Goal: Task Accomplishment & Management: Manage account settings

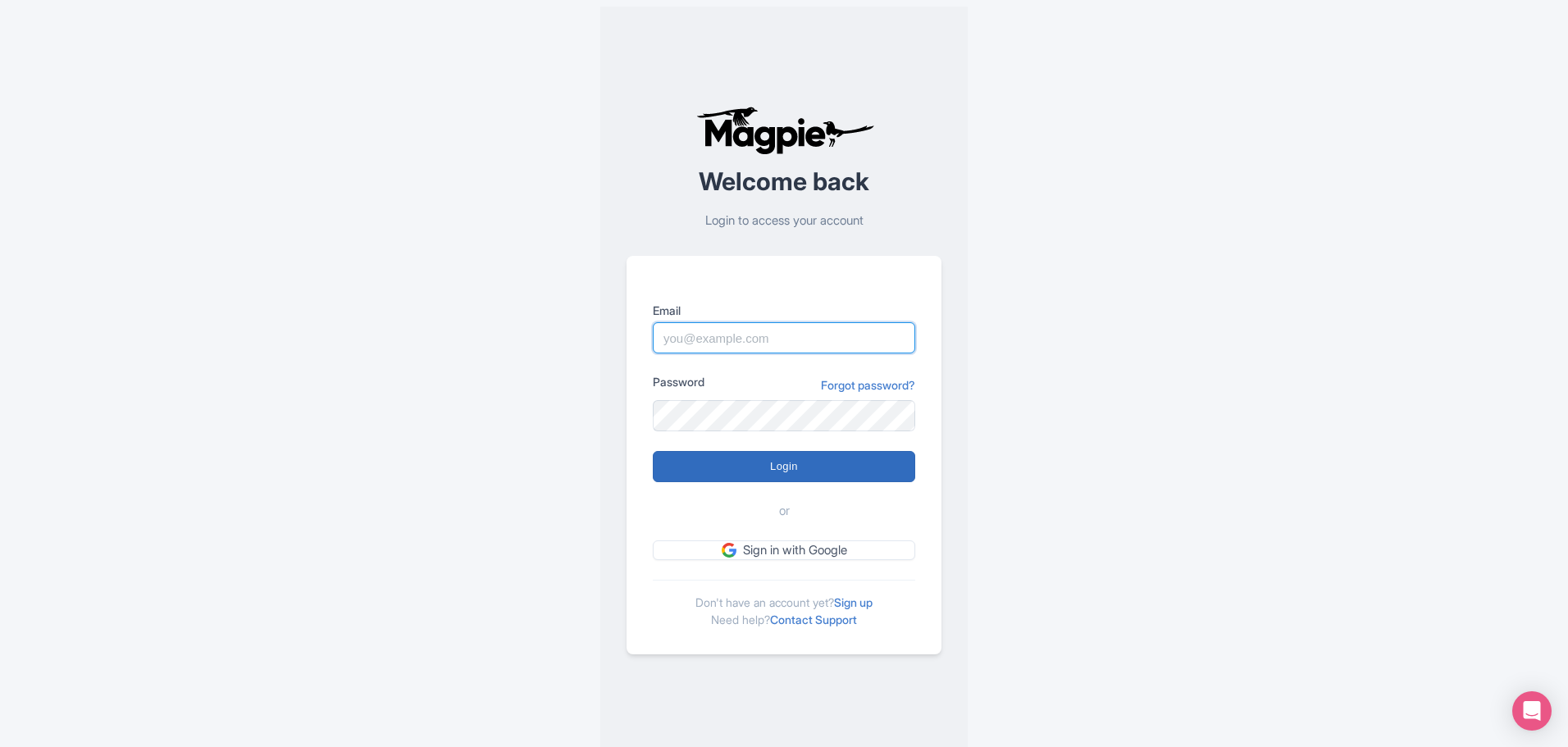
type input "[EMAIL_ADDRESS][DOMAIN_NAME]"
click at [763, 466] on input "Login" at bounding box center [784, 466] width 263 height 31
type input "Logging in..."
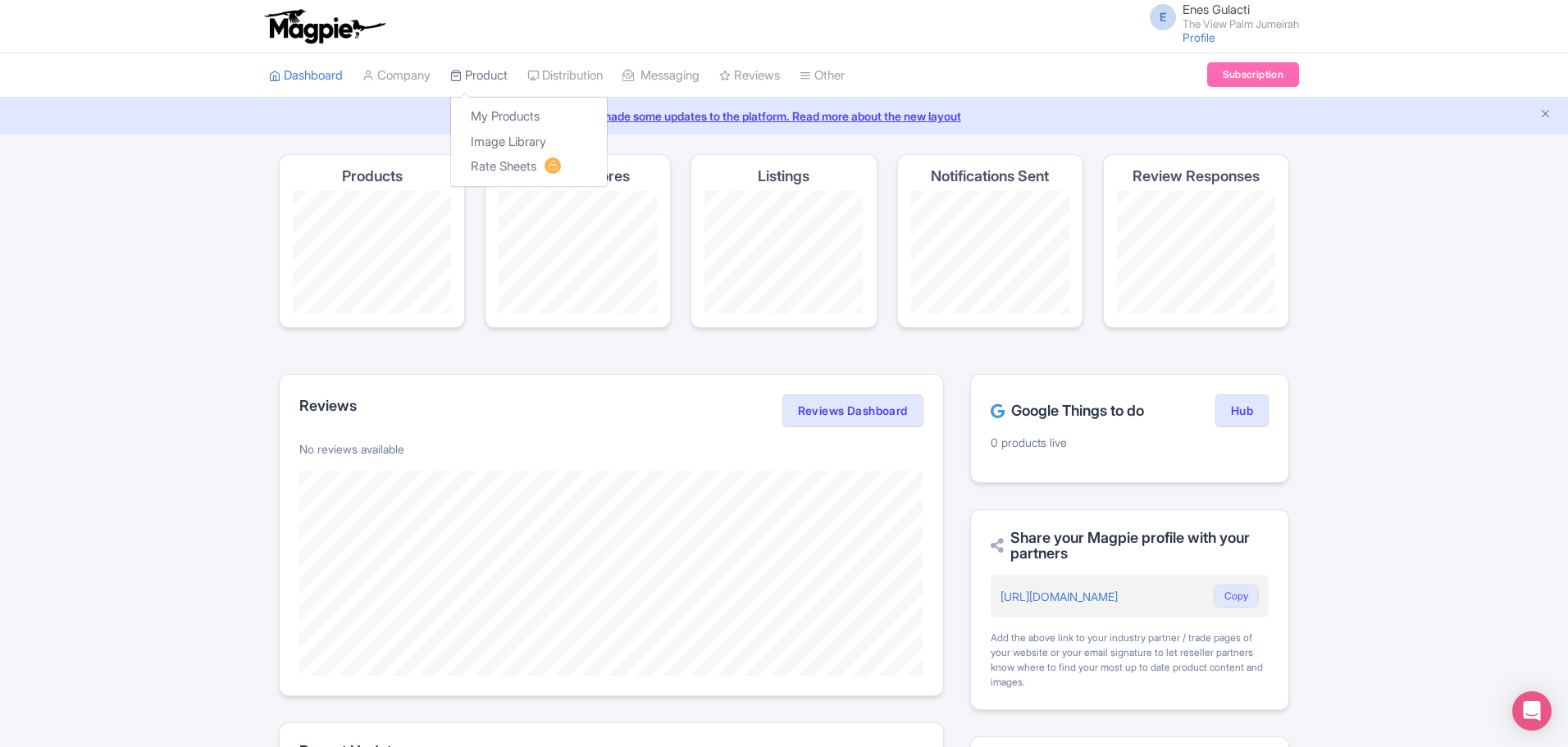
click at [462, 73] on icon at bounding box center [456, 75] width 12 height 12
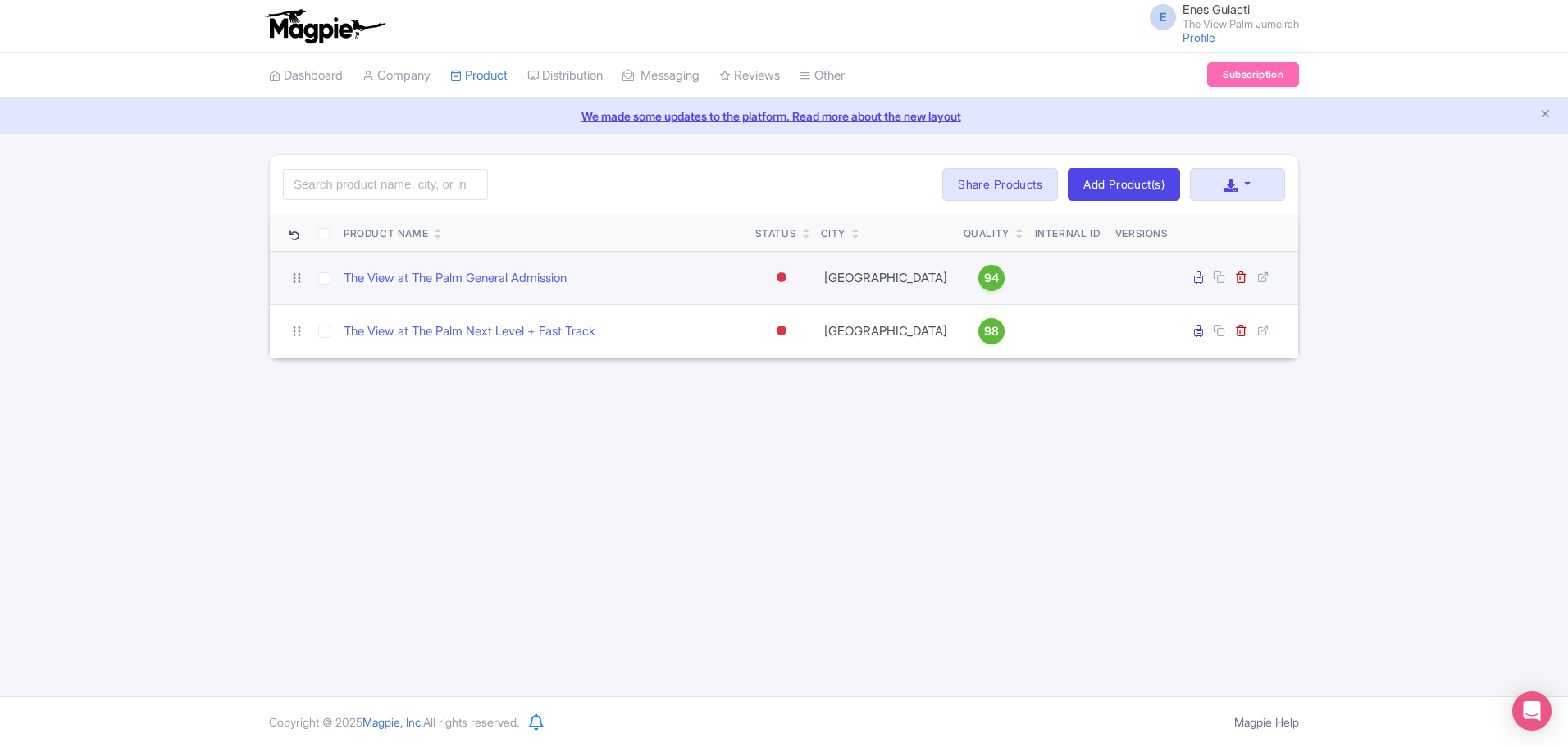
click at [780, 278] on div at bounding box center [781, 277] width 10 height 10
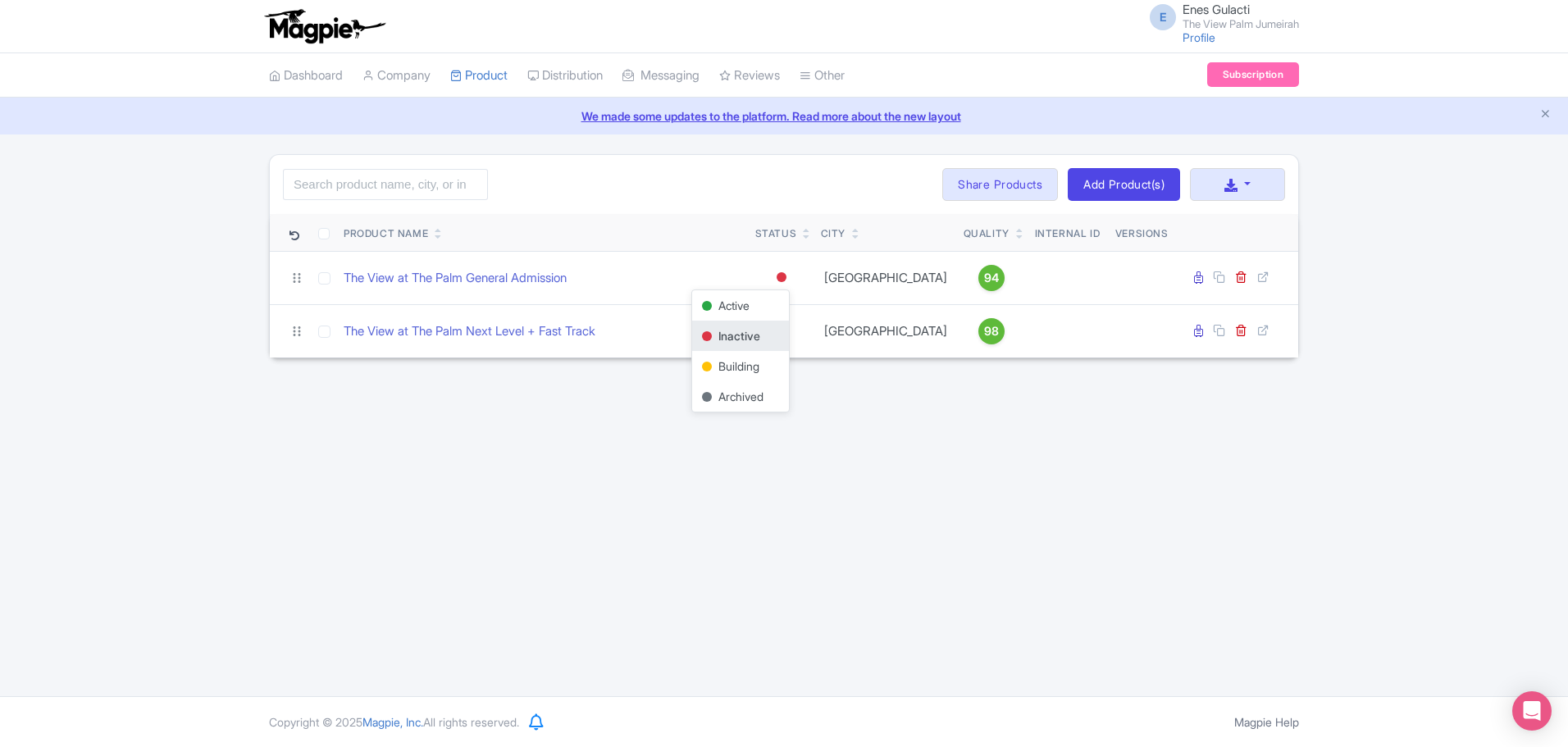
click at [865, 393] on div "E Enes Gulacti The View Palm Jumeirah Profile Users Settings Sign out Dashboard…" at bounding box center [784, 348] width 1568 height 697
click at [423, 80] on link "Company" at bounding box center [396, 75] width 68 height 45
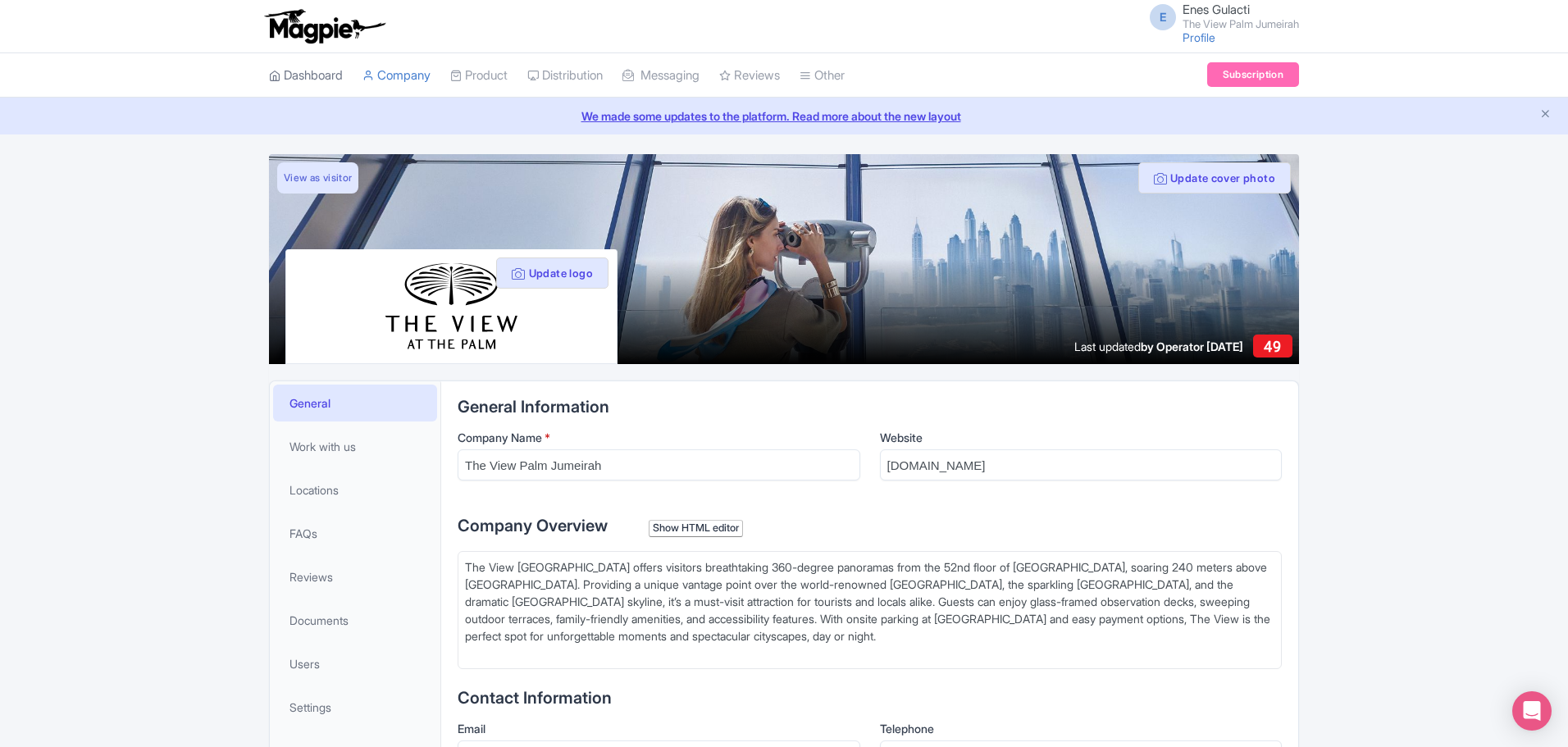
click at [327, 84] on link "Dashboard" at bounding box center [305, 75] width 73 height 45
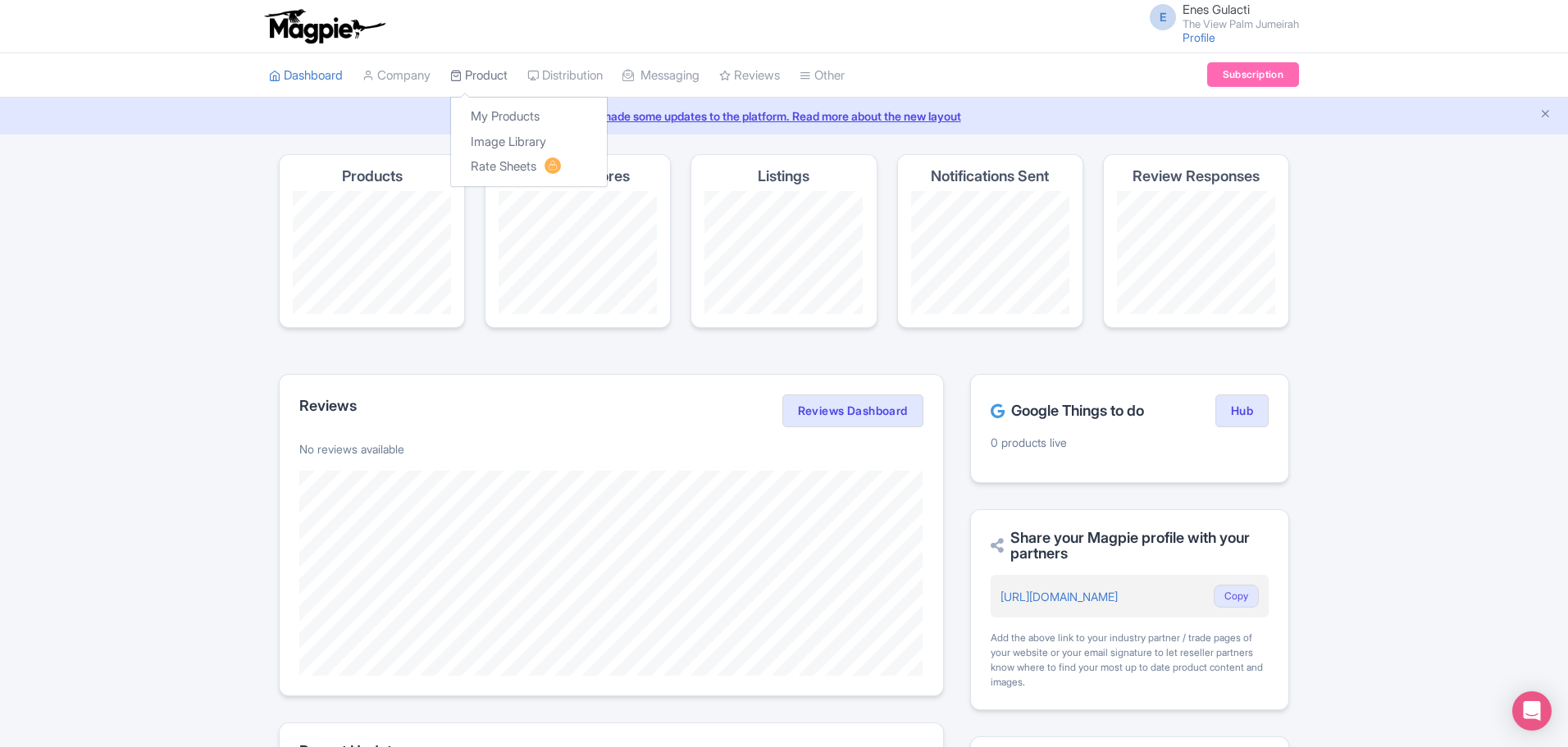
click at [457, 77] on icon at bounding box center [456, 75] width 12 height 12
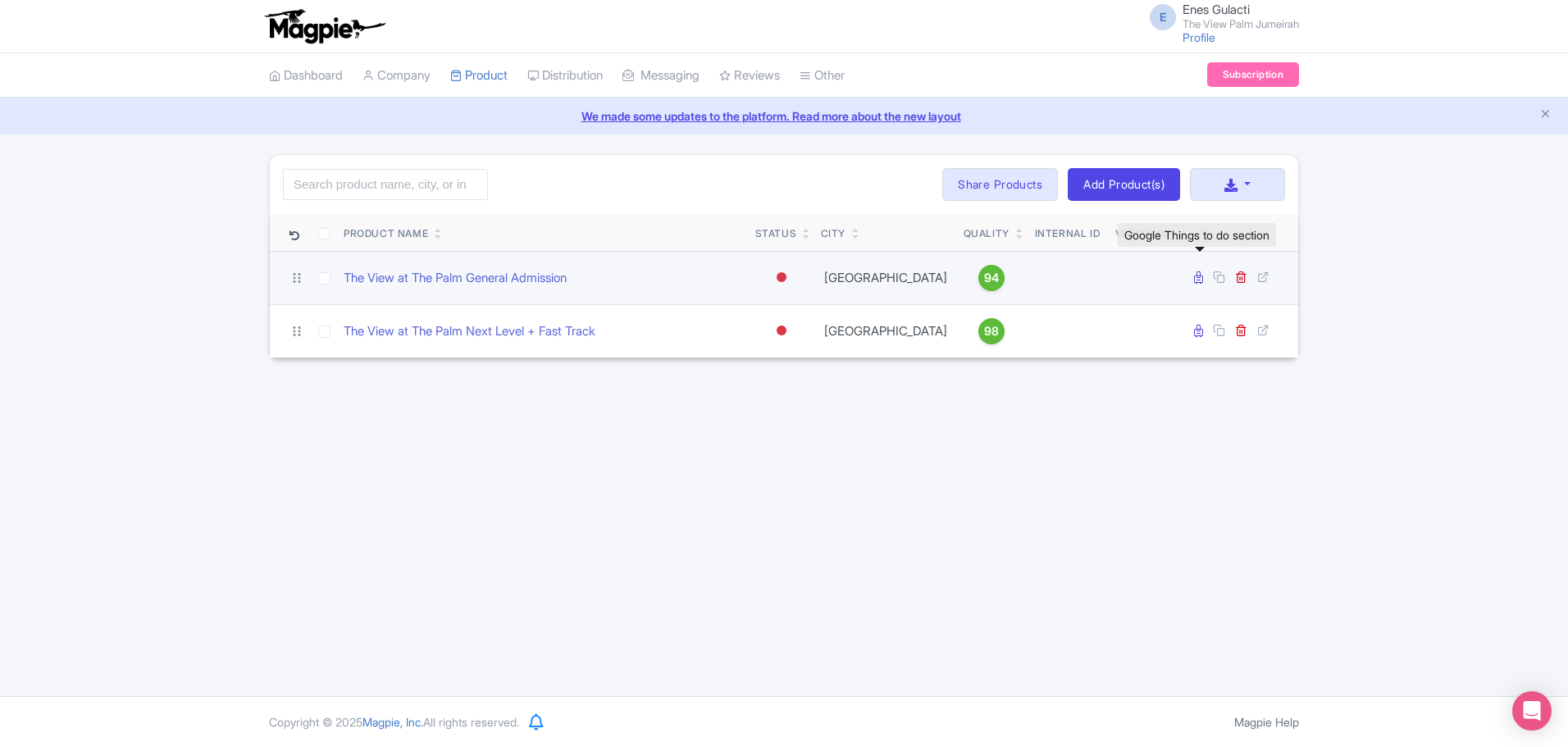
click at [1199, 277] on icon at bounding box center [1199, 278] width 9 height 12
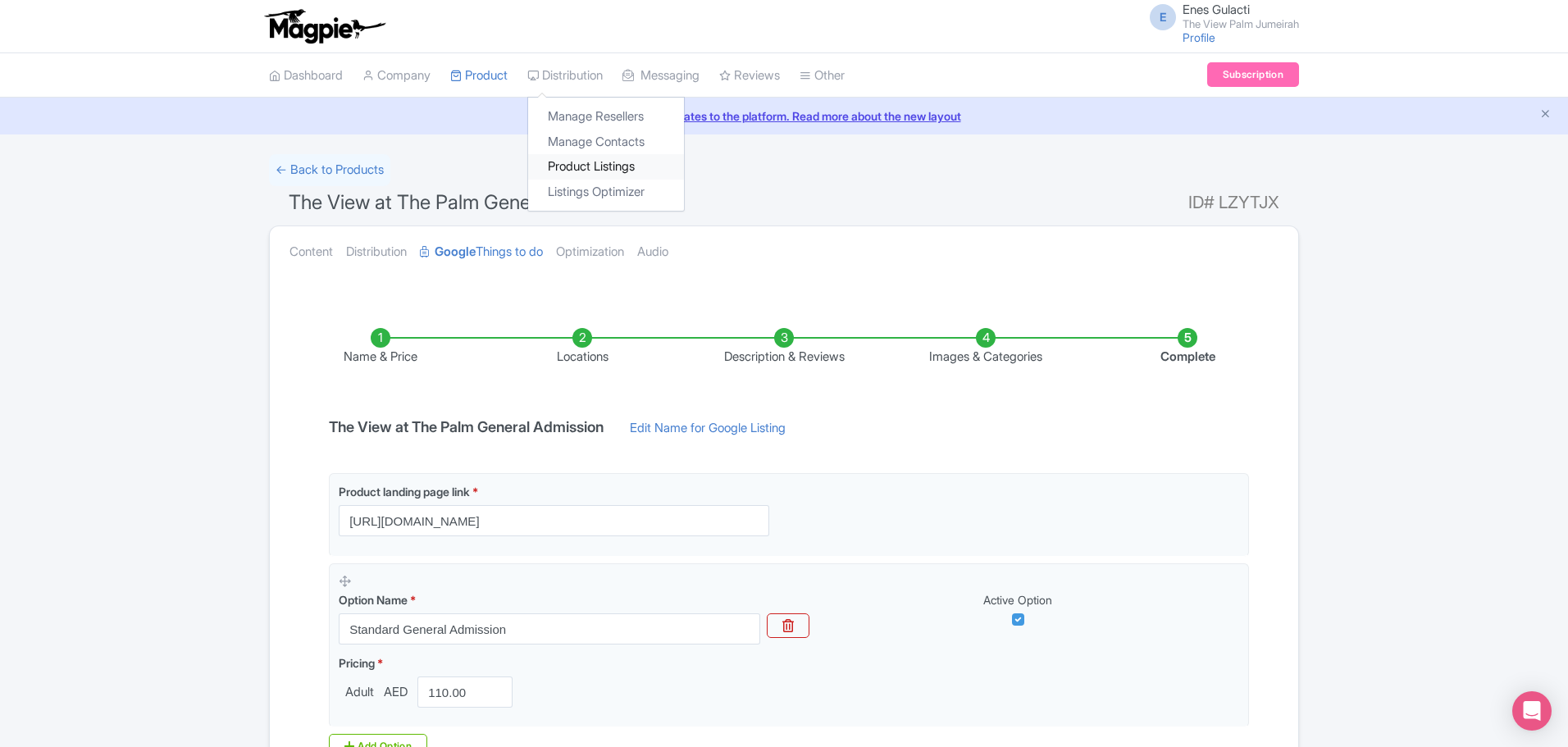
click at [605, 166] on link "Product Listings" at bounding box center [606, 166] width 156 height 26
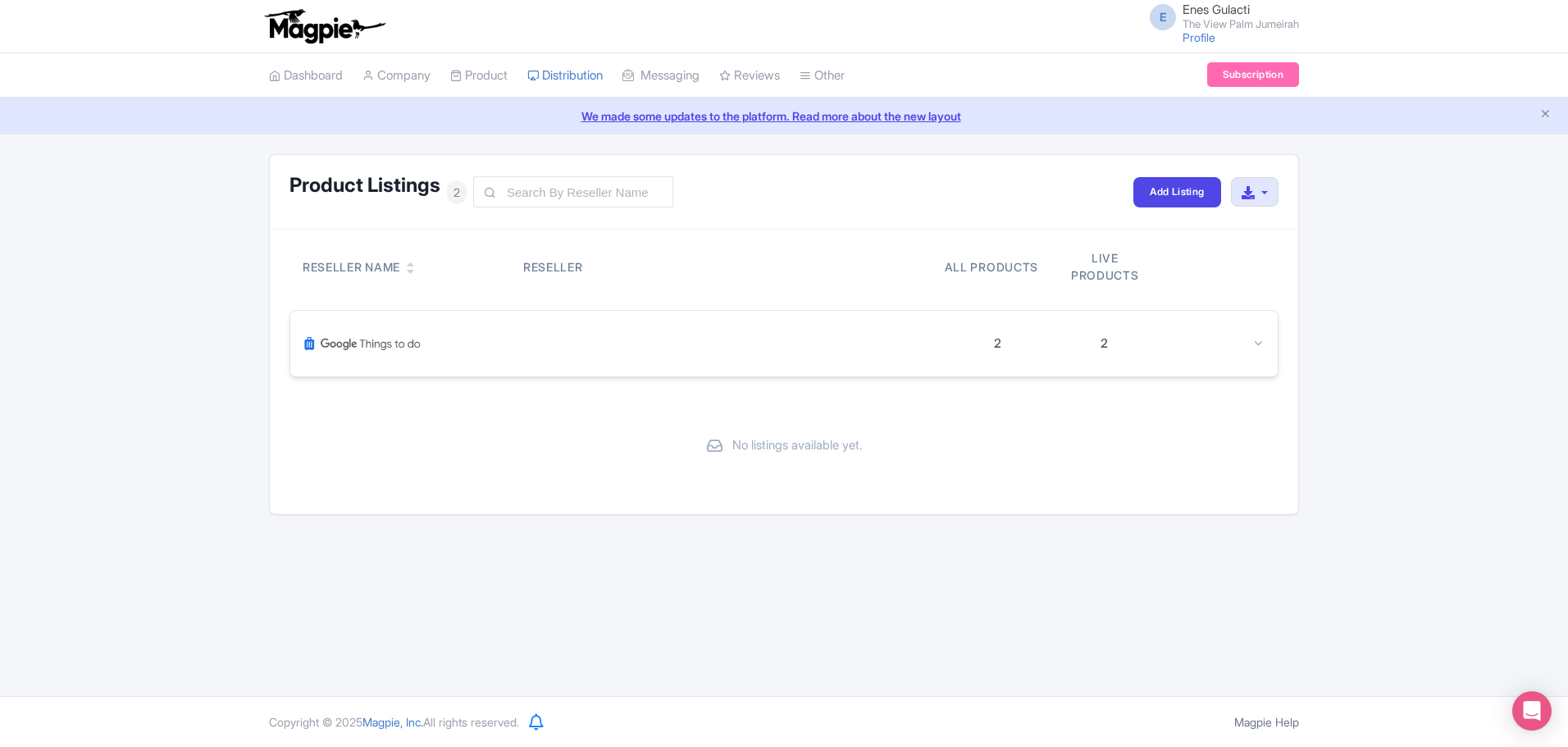
click at [857, 356] on div at bounding box center [624, 343] width 641 height 39
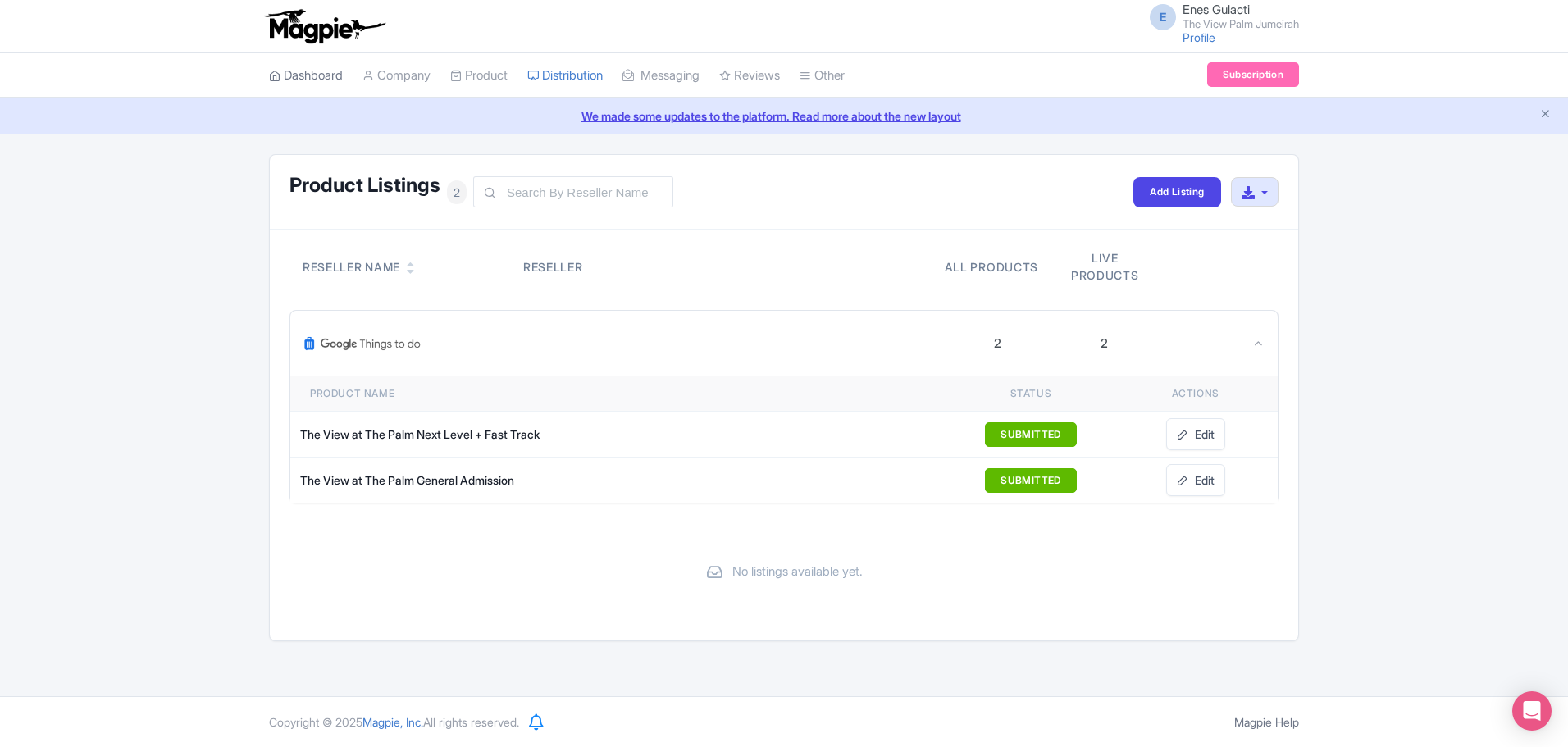
click at [278, 81] on icon at bounding box center [274, 75] width 12 height 12
